Goal: Information Seeking & Learning: Compare options

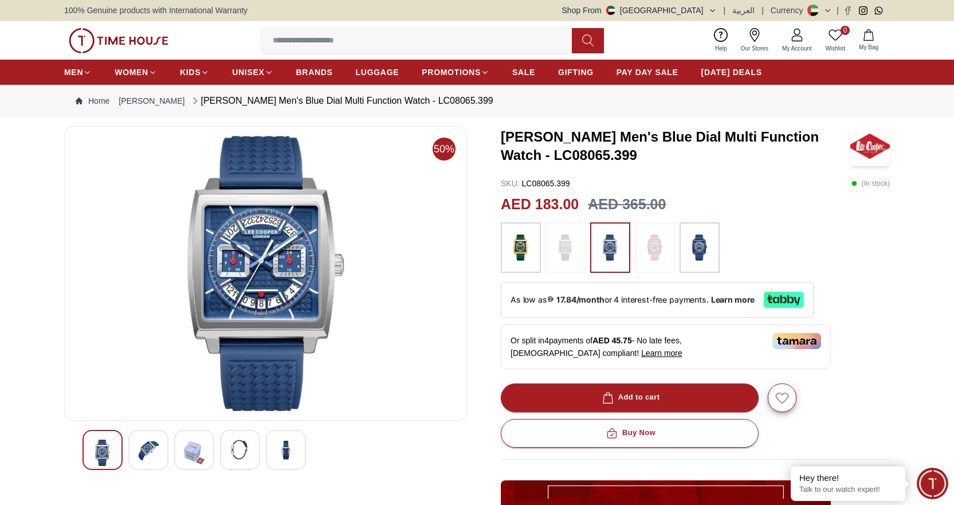
click at [160, 448] on div at bounding box center [148, 450] width 40 height 40
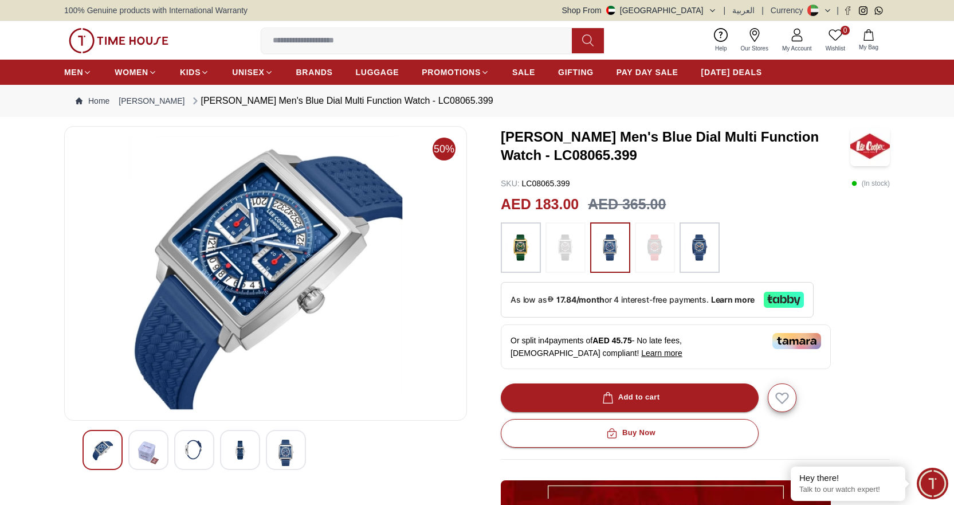
click at [192, 448] on img at bounding box center [194, 449] width 21 height 21
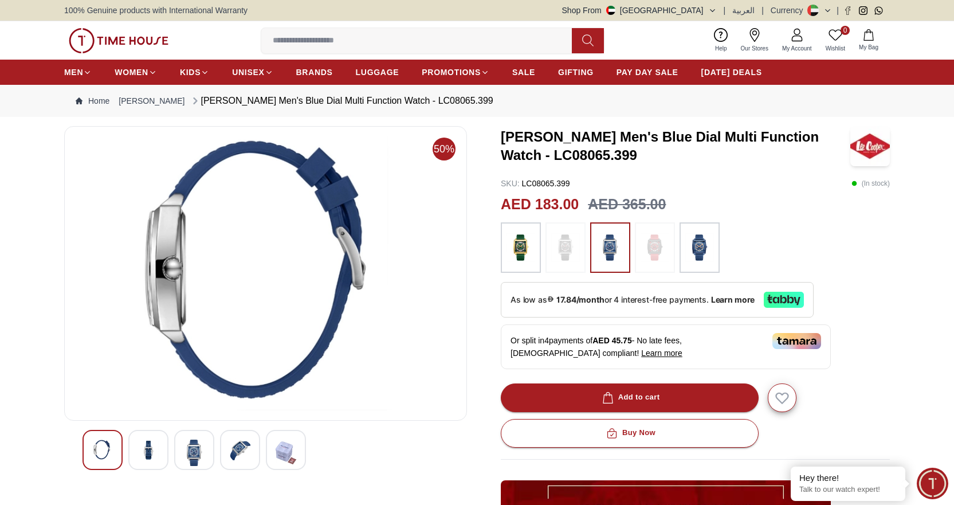
click at [234, 448] on img at bounding box center [240, 449] width 21 height 21
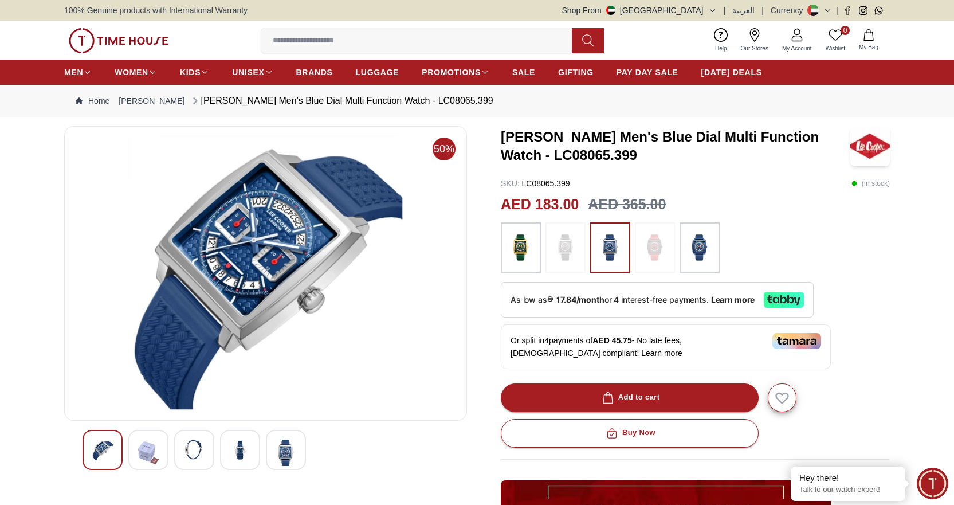
click at [691, 254] on img at bounding box center [699, 247] width 29 height 39
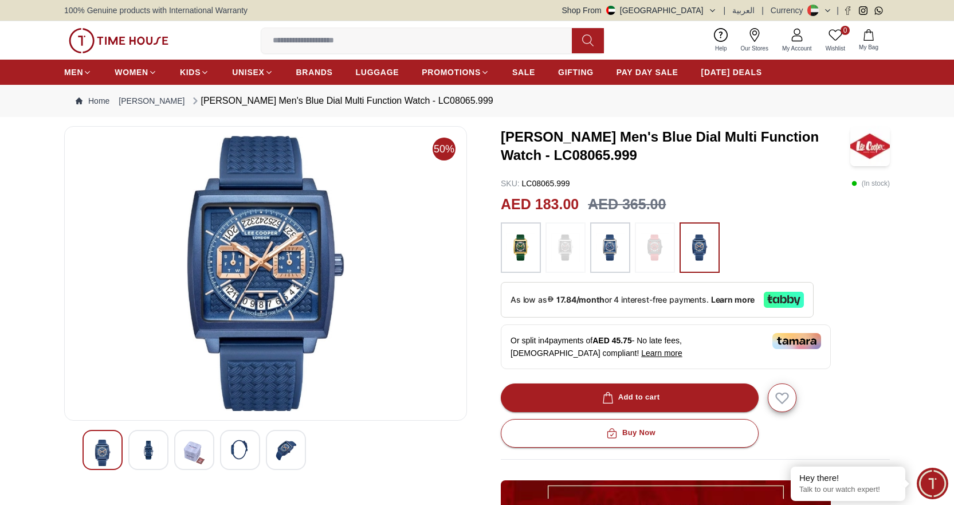
click at [607, 251] on img at bounding box center [610, 247] width 29 height 39
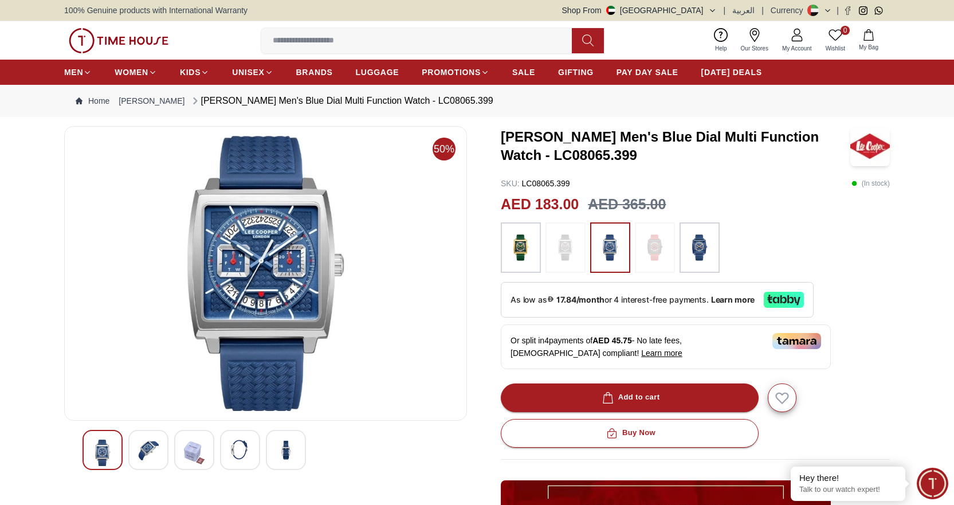
click at [242, 275] on img at bounding box center [265, 273] width 383 height 275
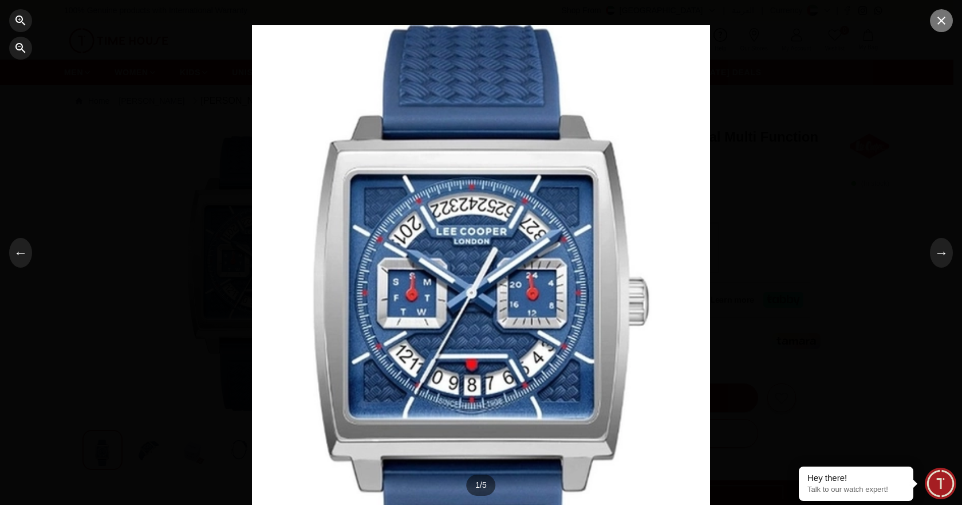
click at [949, 22] on button "button" at bounding box center [941, 20] width 23 height 23
